Goal: Task Accomplishment & Management: Use online tool/utility

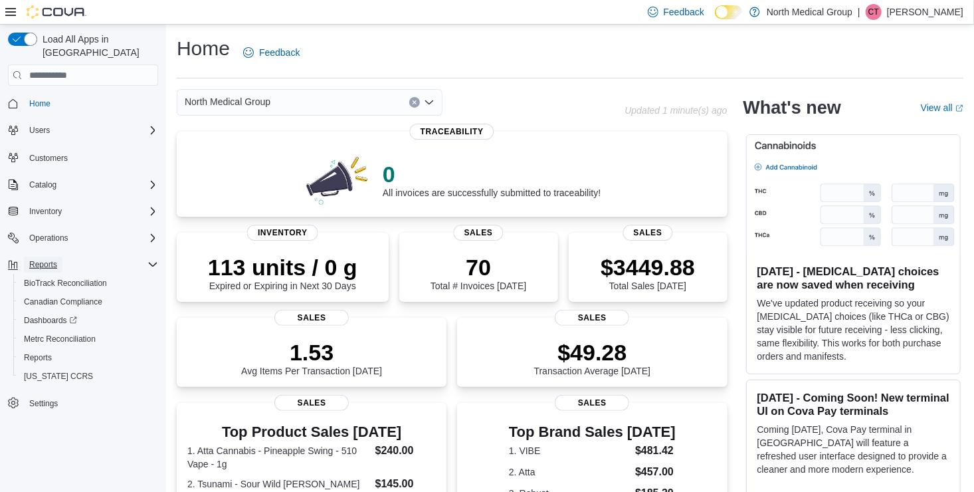
click at [46, 259] on span "Reports" at bounding box center [43, 264] width 28 height 11
click at [42, 352] on span "Reports" at bounding box center [38, 357] width 28 height 11
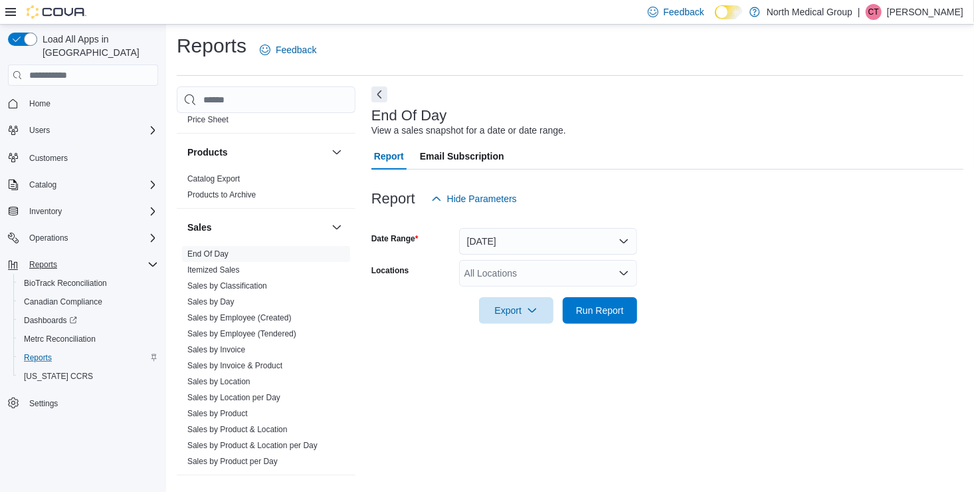
scroll to position [866, 0]
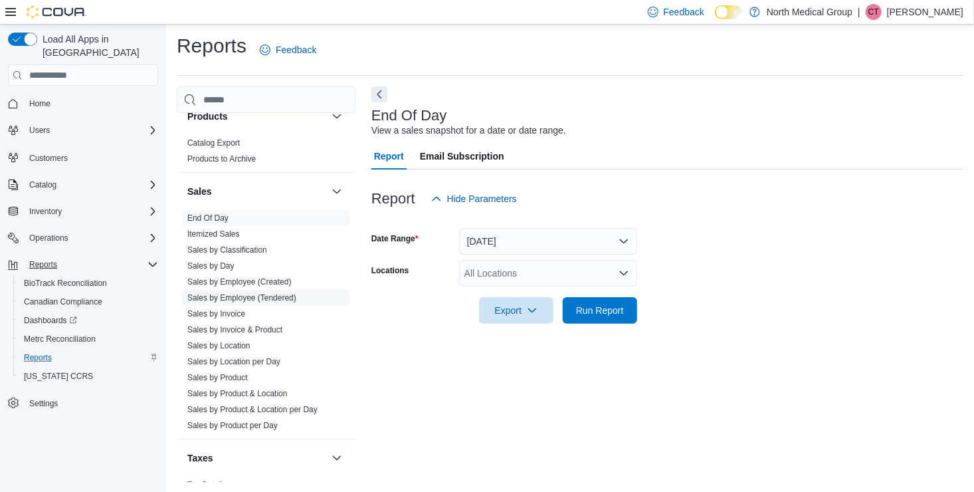
click at [248, 295] on link "Sales by Employee (Tendered)" at bounding box center [241, 297] width 109 height 9
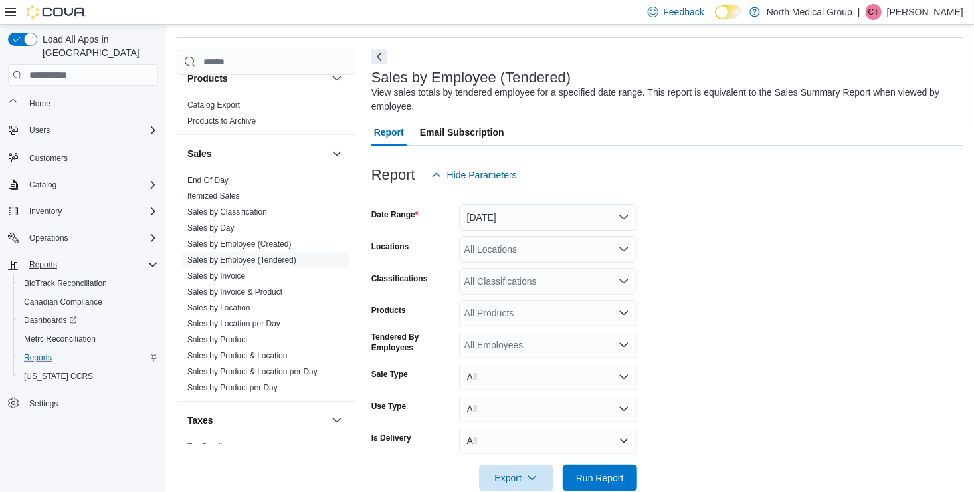
scroll to position [45, 0]
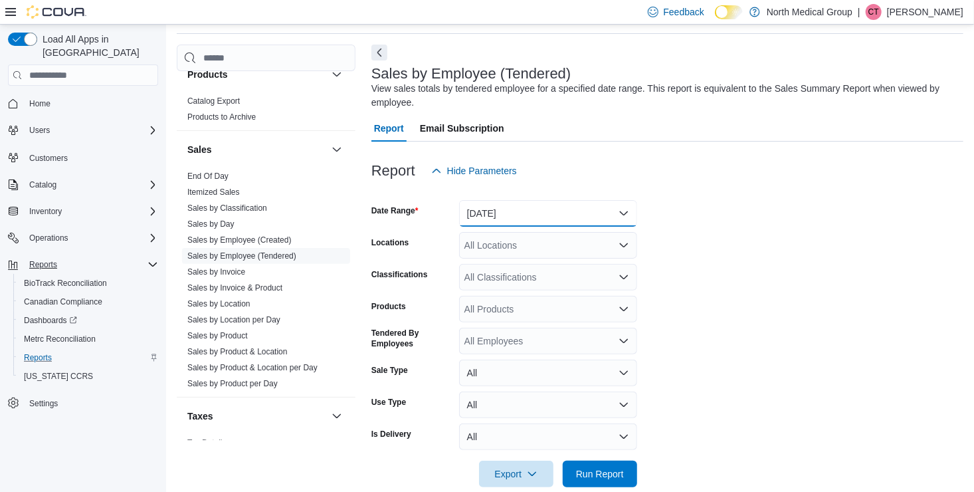
click at [577, 207] on button "[DATE]" at bounding box center [548, 213] width 178 height 27
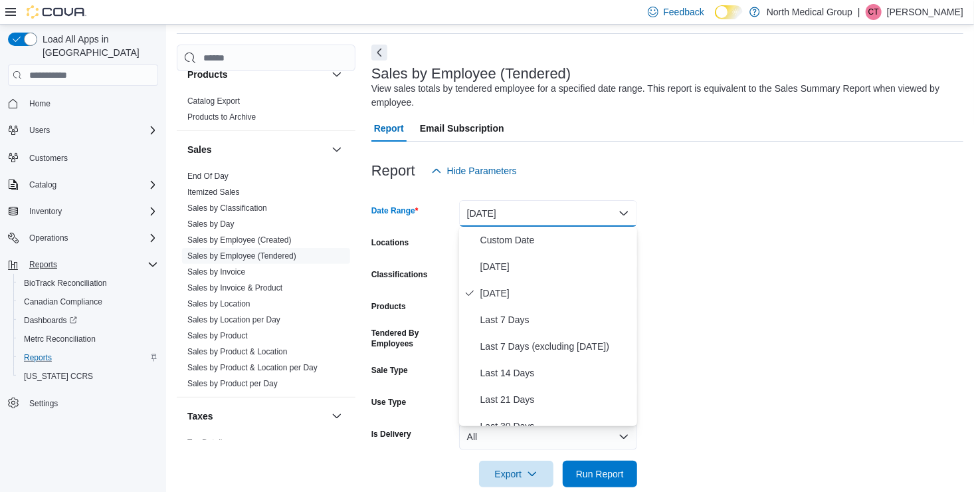
click at [577, 207] on button "[DATE]" at bounding box center [548, 213] width 178 height 27
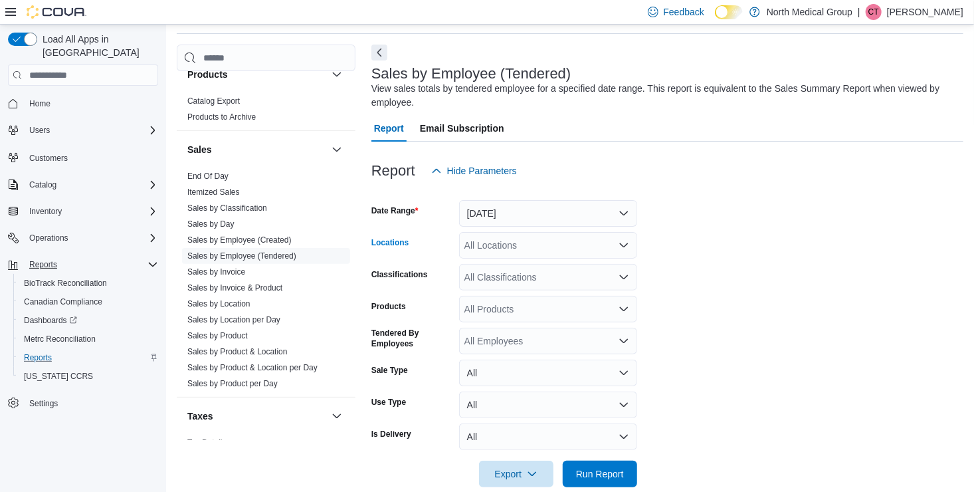
click at [562, 252] on div "All Locations" at bounding box center [548, 245] width 178 height 27
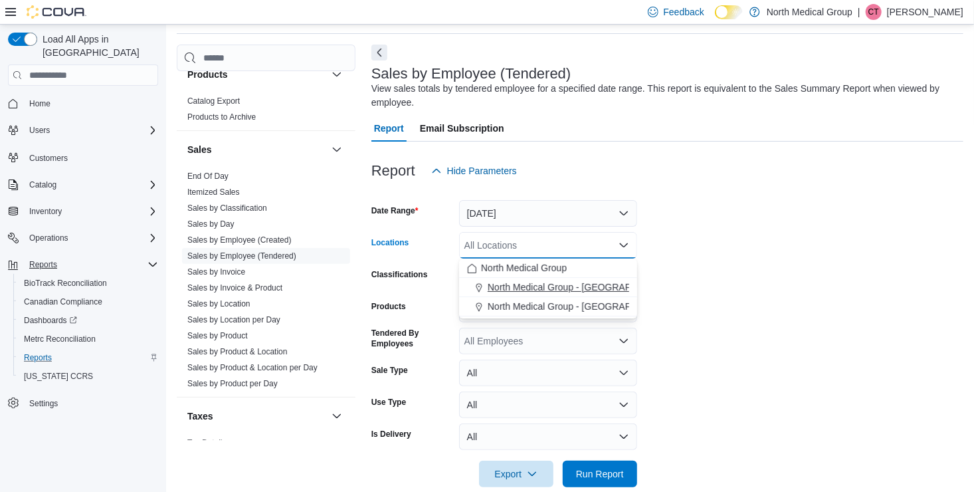
click at [557, 290] on span "North Medical Group - [GEOGRAPHIC_DATA]" at bounding box center [583, 286] width 191 height 13
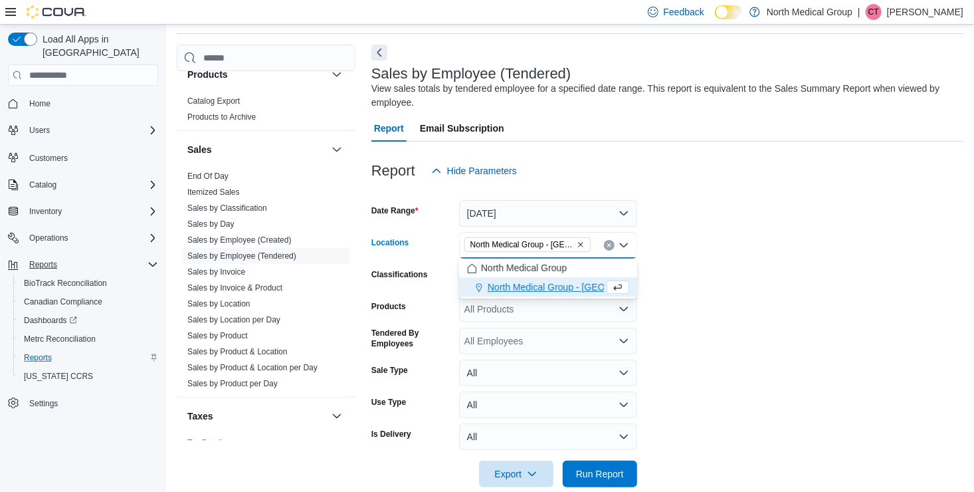
click at [811, 266] on form "Date Range [DATE] Locations North Medical Group - [GEOGRAPHIC_DATA] Combo box. …" at bounding box center [667, 335] width 592 height 303
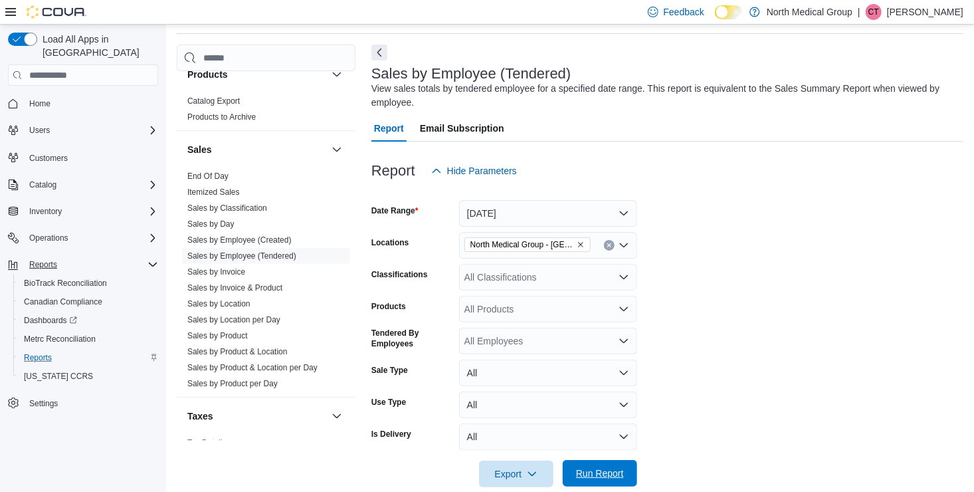
click at [587, 472] on span "Run Report" at bounding box center [600, 472] width 48 height 13
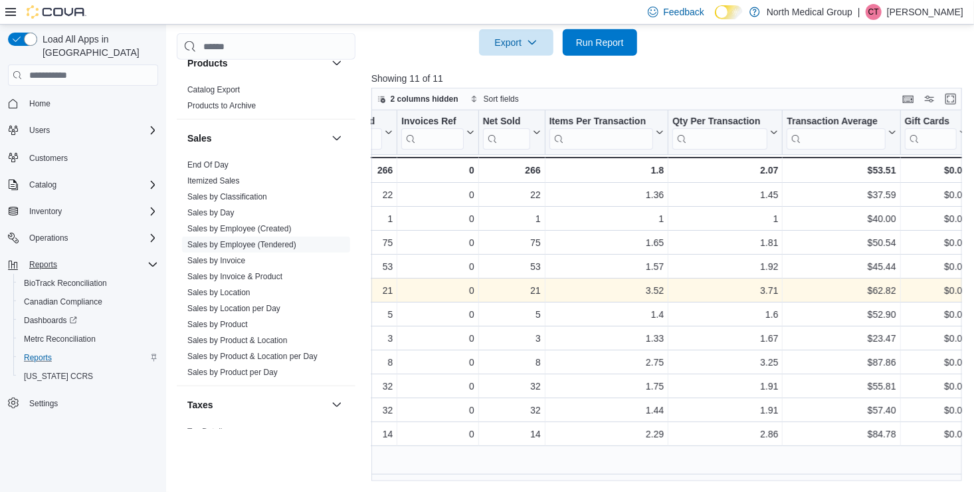
scroll to position [0, 198]
click at [759, 293] on div "3.71" at bounding box center [726, 290] width 106 height 16
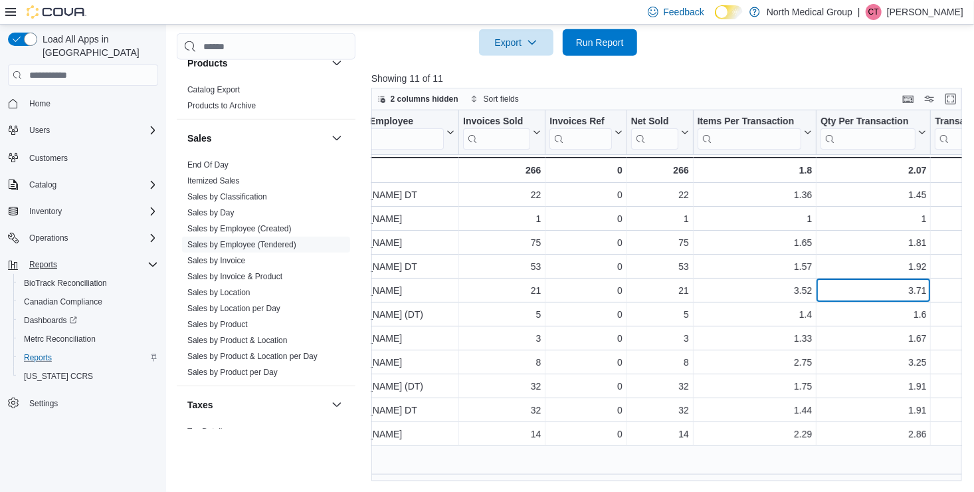
scroll to position [0, 0]
